Goal: Task Accomplishment & Management: Manage account settings

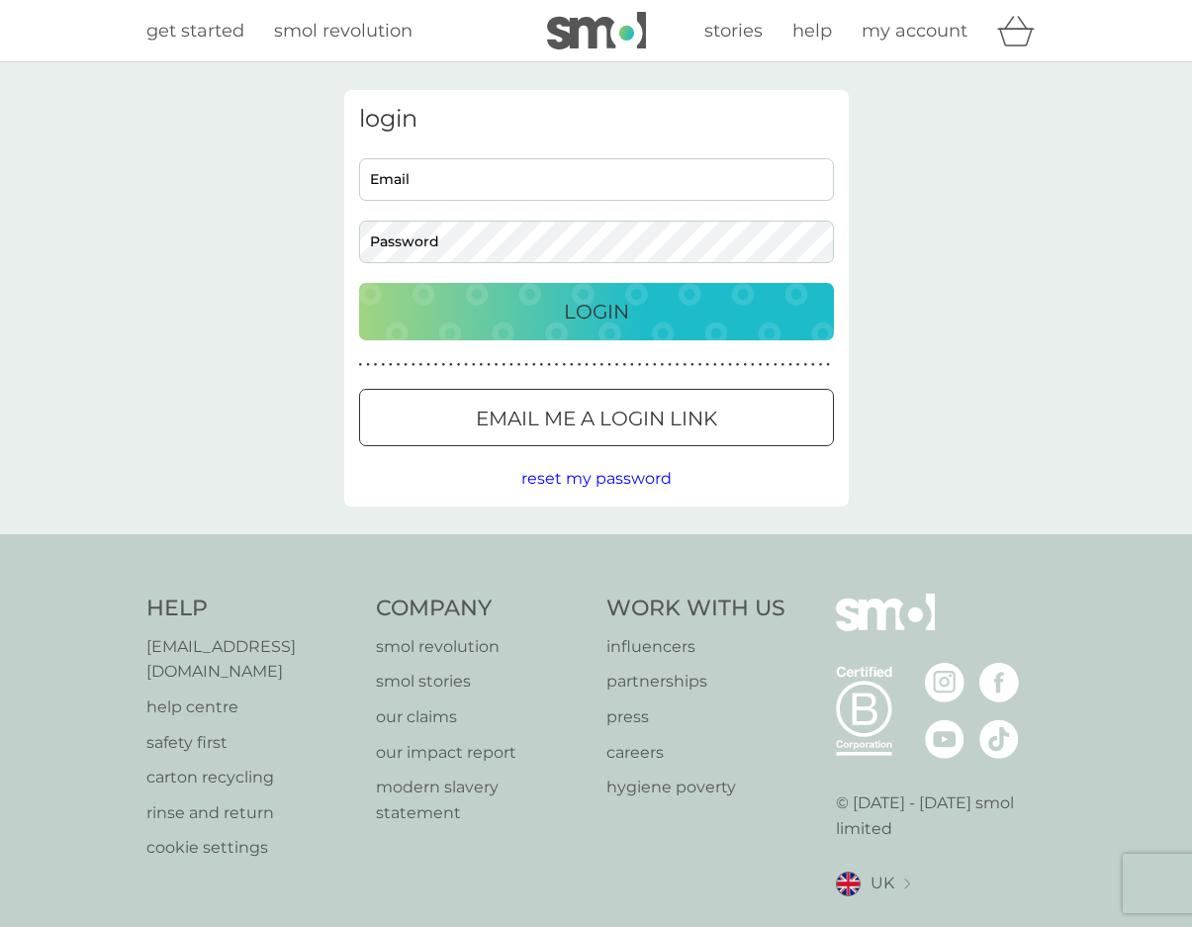
type input "[EMAIL_ADDRESS][DOMAIN_NAME]"
click at [604, 312] on p "Login" at bounding box center [596, 312] width 65 height 32
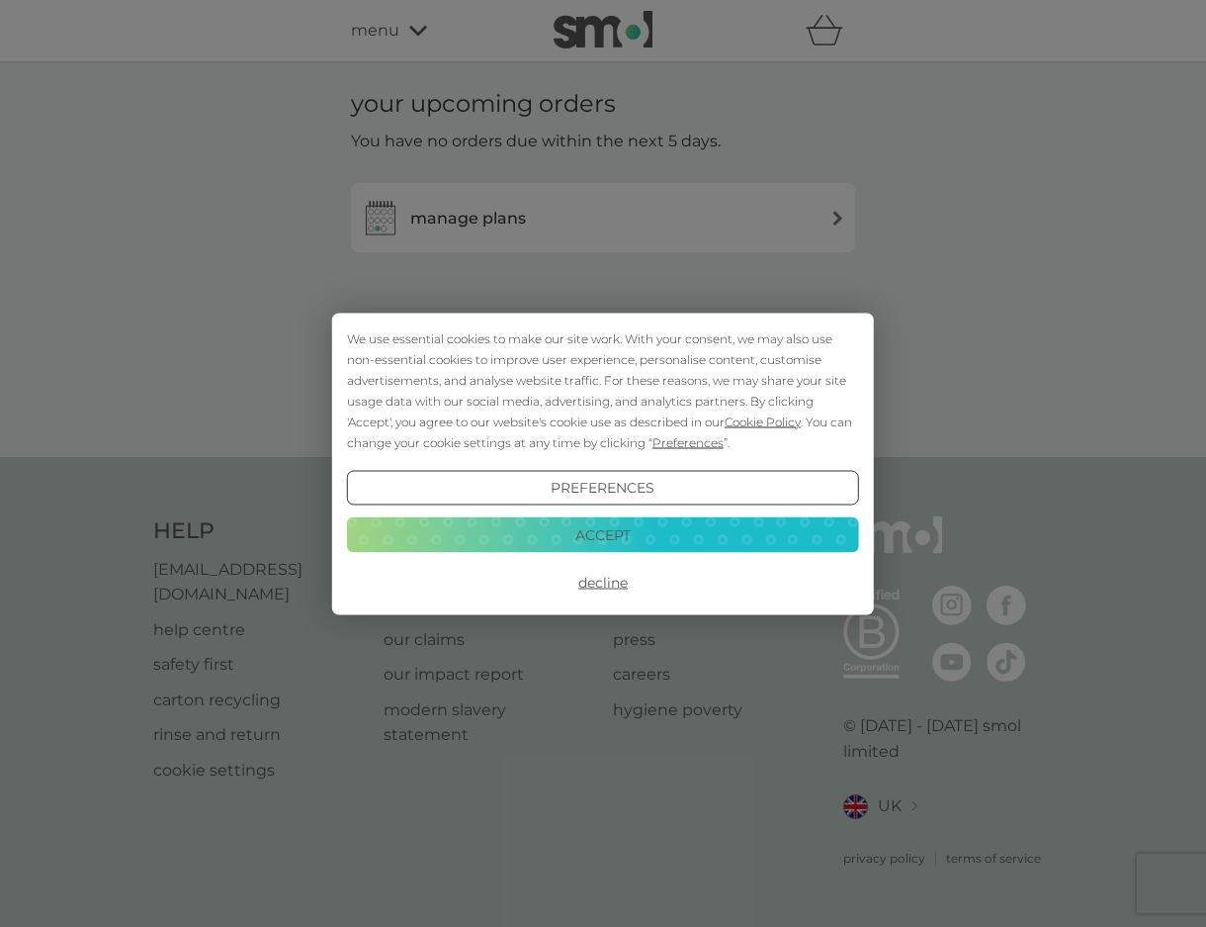
click at [589, 487] on button "Preferences" at bounding box center [603, 488] width 512 height 36
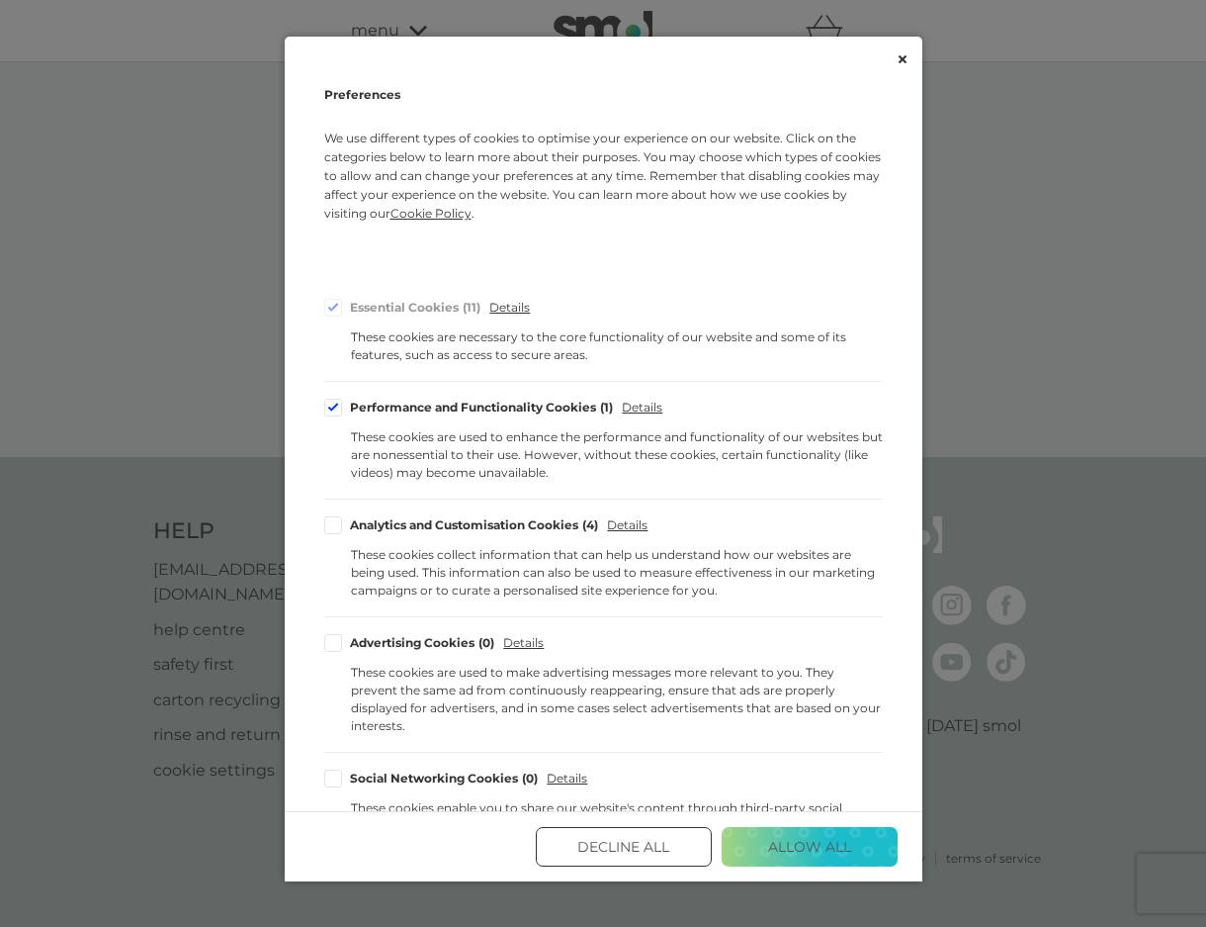
click at [609, 835] on button "Decline All" at bounding box center [624, 847] width 176 height 40
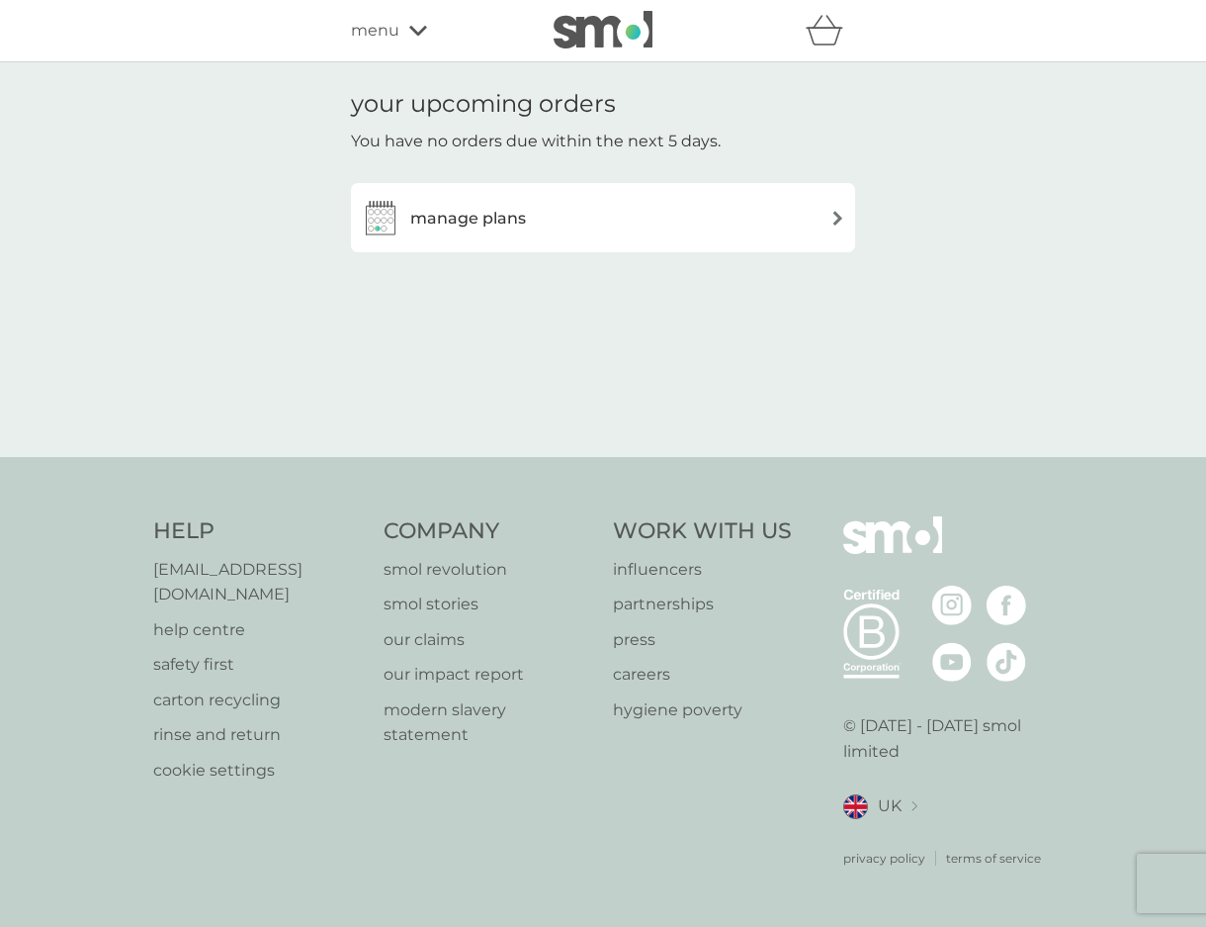
click at [506, 218] on h3 "manage plans" at bounding box center [468, 219] width 116 height 26
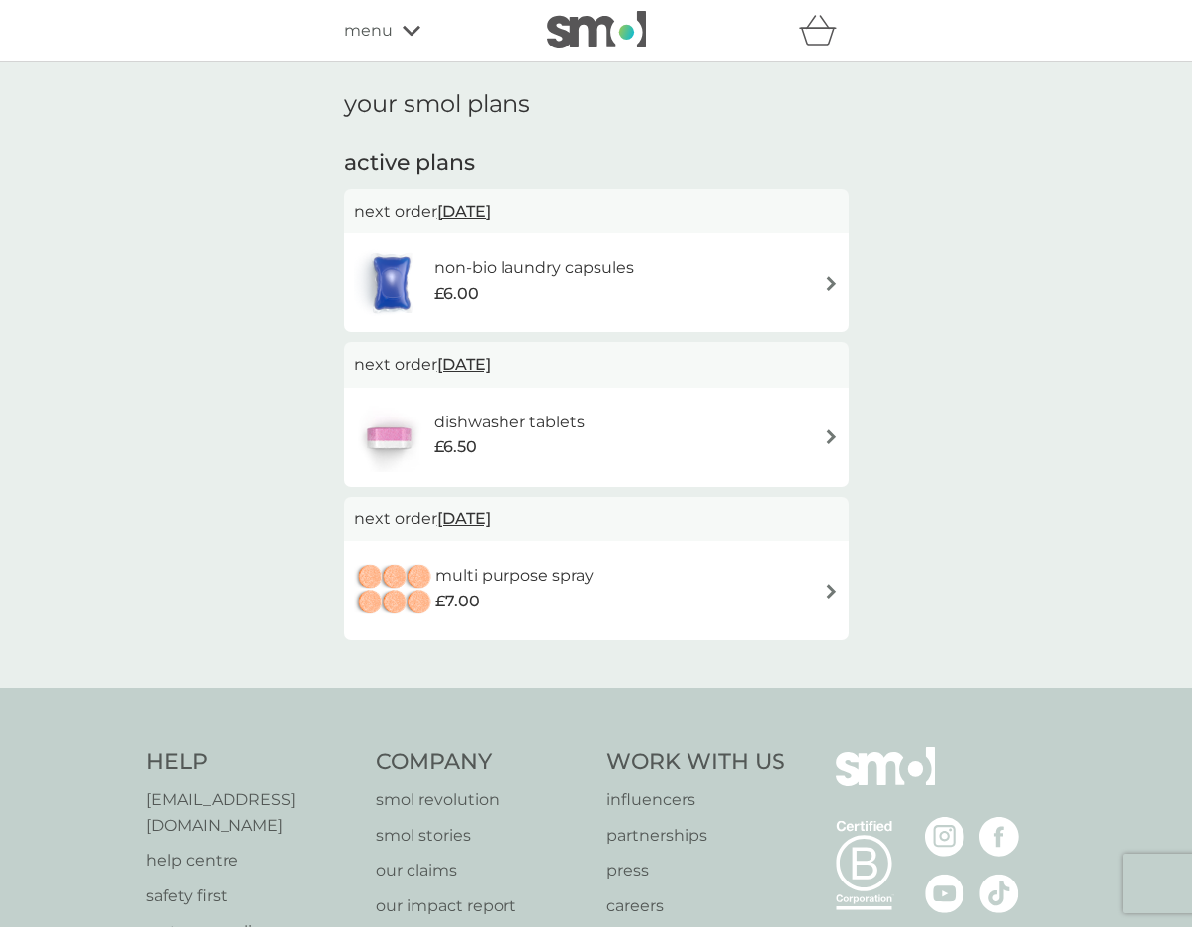
click at [527, 420] on h6 "dishwasher tablets" at bounding box center [509, 422] width 150 height 26
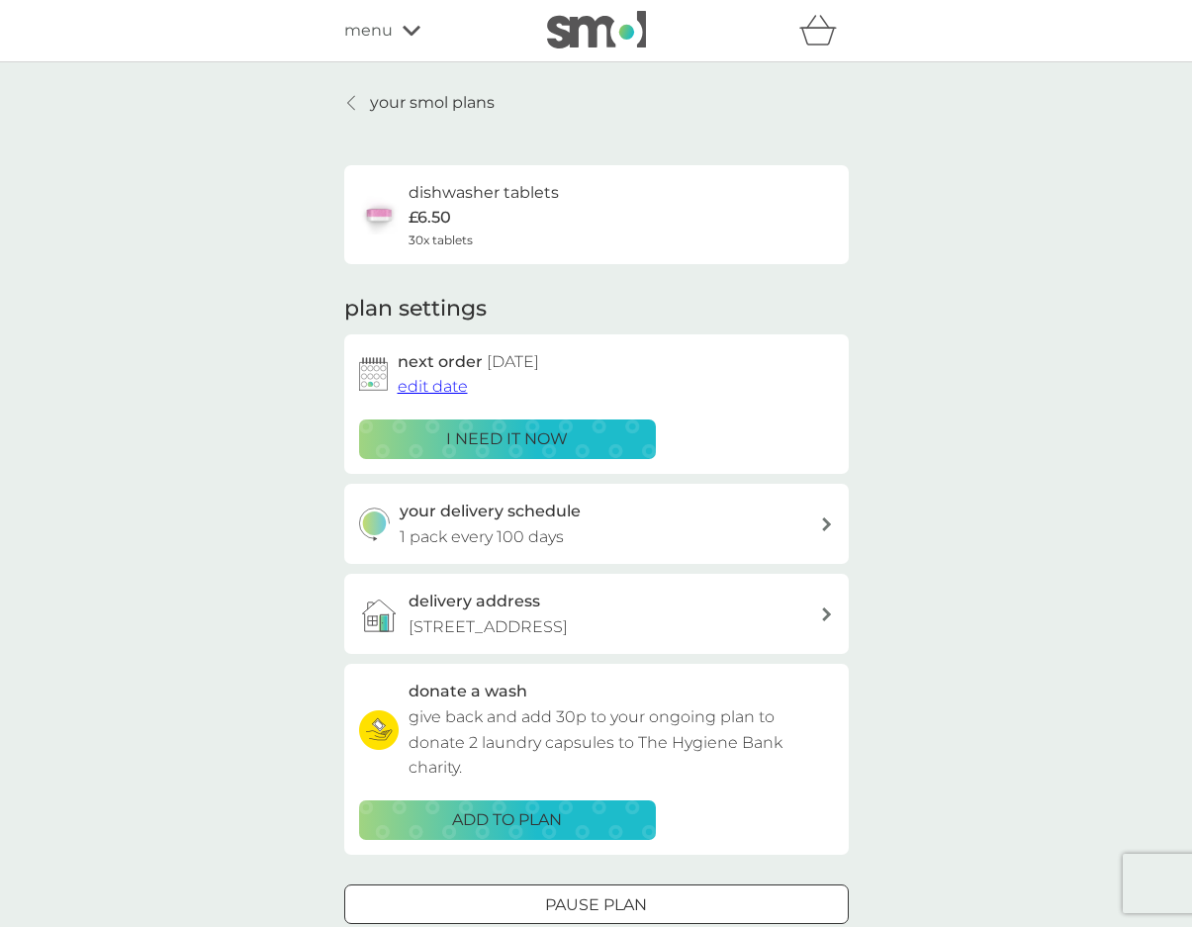
click at [515, 436] on p "i need it now" at bounding box center [507, 439] width 122 height 26
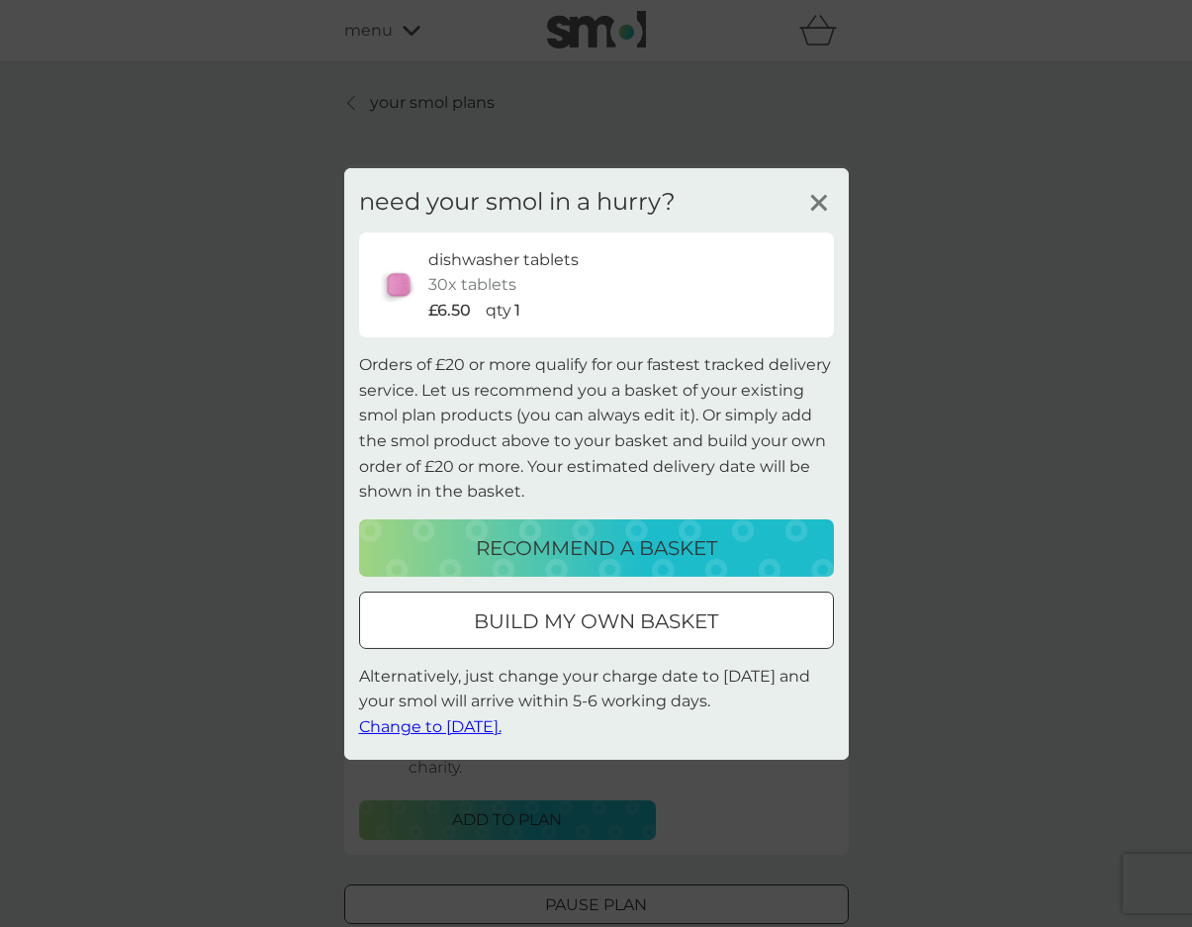
click at [435, 727] on span "Change to tomorrow." at bounding box center [430, 726] width 142 height 19
